Goal: Task Accomplishment & Management: Manage account settings

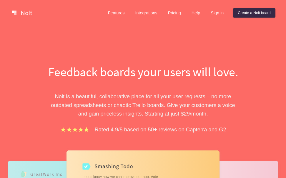
click at [217, 11] on link "Sign in" at bounding box center [217, 12] width 22 height 9
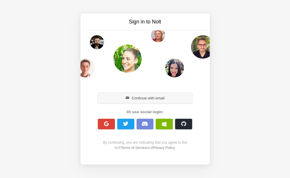
click at [153, 101] on button "Continue with email" at bounding box center [145, 98] width 95 height 11
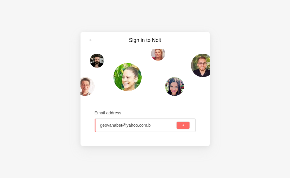
type input "geovanabet@yahoo.com.br"
click at [180, 127] on button "submit" at bounding box center [183, 125] width 13 height 7
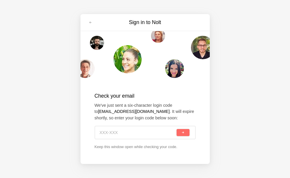
drag, startPoint x: 99, startPoint y: 133, endPoint x: 104, endPoint y: 136, distance: 5.8
click at [104, 136] on input at bounding box center [138, 132] width 76 height 13
paste input "TXT-5Q0"
type input "TXT-5Q0"
click at [182, 132] on span "submit" at bounding box center [182, 132] width 3 height 3
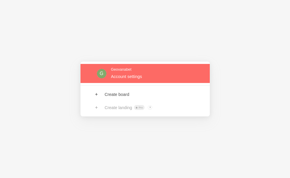
click at [123, 77] on link at bounding box center [145, 73] width 129 height 19
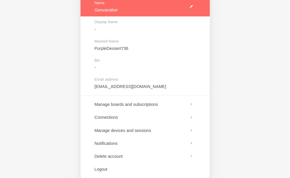
scroll to position [78, 0]
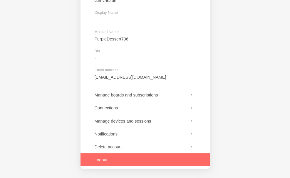
click at [133, 160] on link at bounding box center [145, 160] width 129 height 13
